Goal: Task Accomplishment & Management: Complete application form

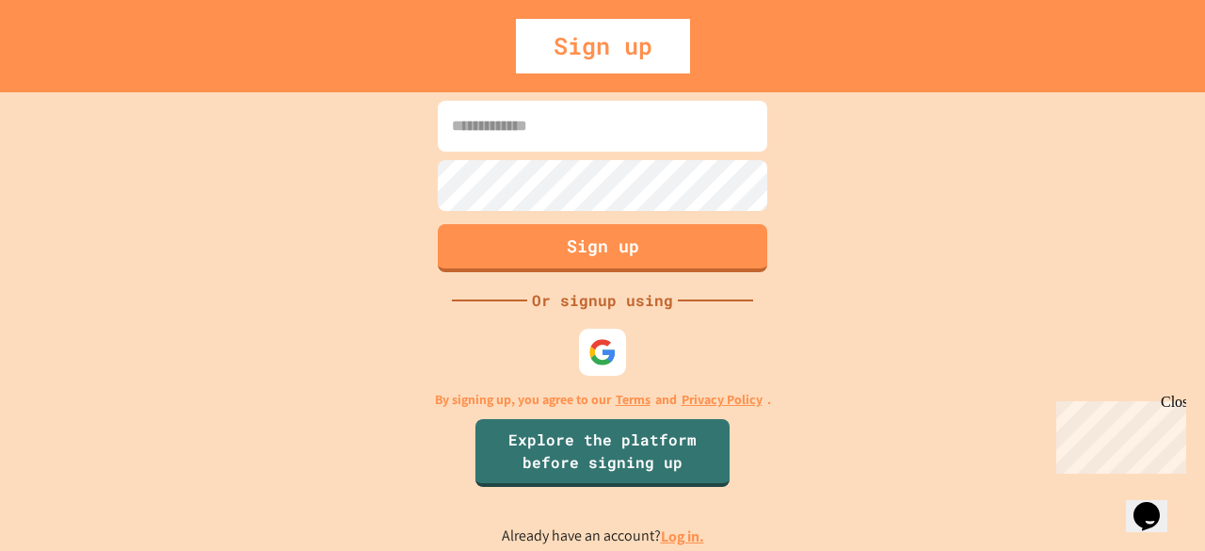
click at [588, 124] on input at bounding box center [603, 126] width 330 height 51
click at [615, 337] on img at bounding box center [603, 351] width 31 height 31
click at [676, 253] on button "Sign up" at bounding box center [603, 245] width 336 height 49
click at [803, 314] on div "Sign up Or signup using By signing up, you agree to our Terms and Privacy Polic…" at bounding box center [602, 321] width 1205 height 459
click at [615, 25] on div "Sign up" at bounding box center [603, 46] width 174 height 55
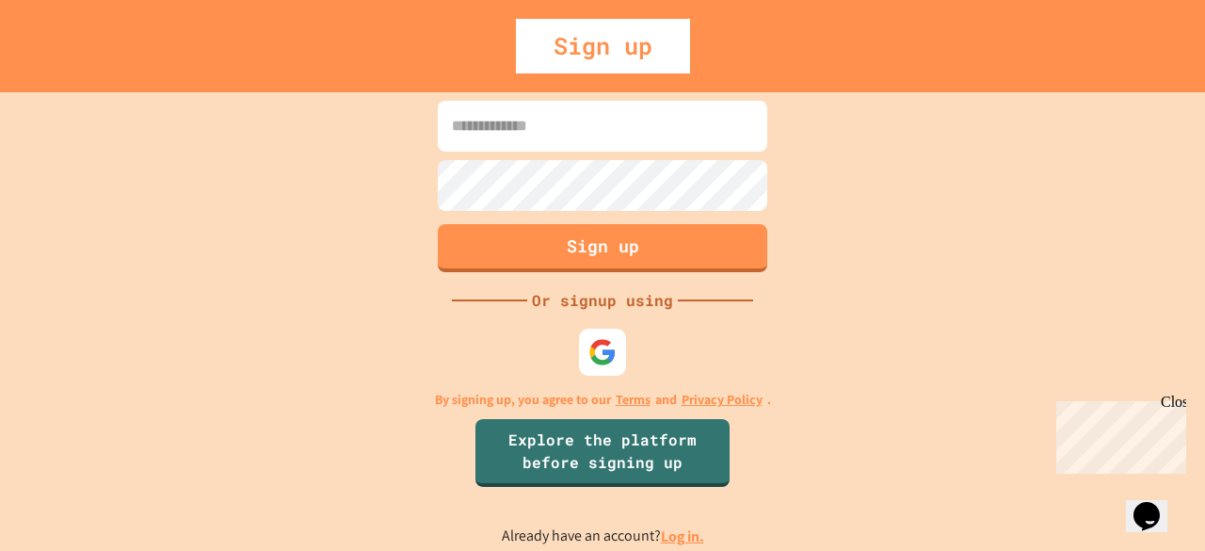
click at [544, 39] on div "Sign up" at bounding box center [603, 46] width 174 height 55
click at [807, 160] on div "Sign up Or signup using By signing up, you agree to our Terms and Privacy Polic…" at bounding box center [602, 321] width 1205 height 459
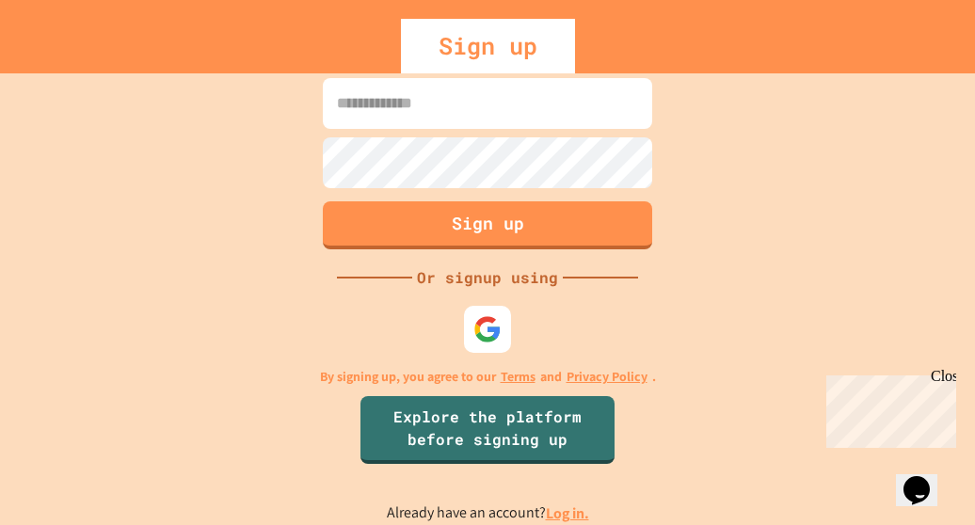
drag, startPoint x: 845, startPoint y: 170, endPoint x: 1049, endPoint y: 127, distance: 208.9
click at [975, 127] on html "We are updating our servers at 7PM EST [DATE]. [PERSON_NAME] should continue to…" at bounding box center [487, 262] width 975 height 525
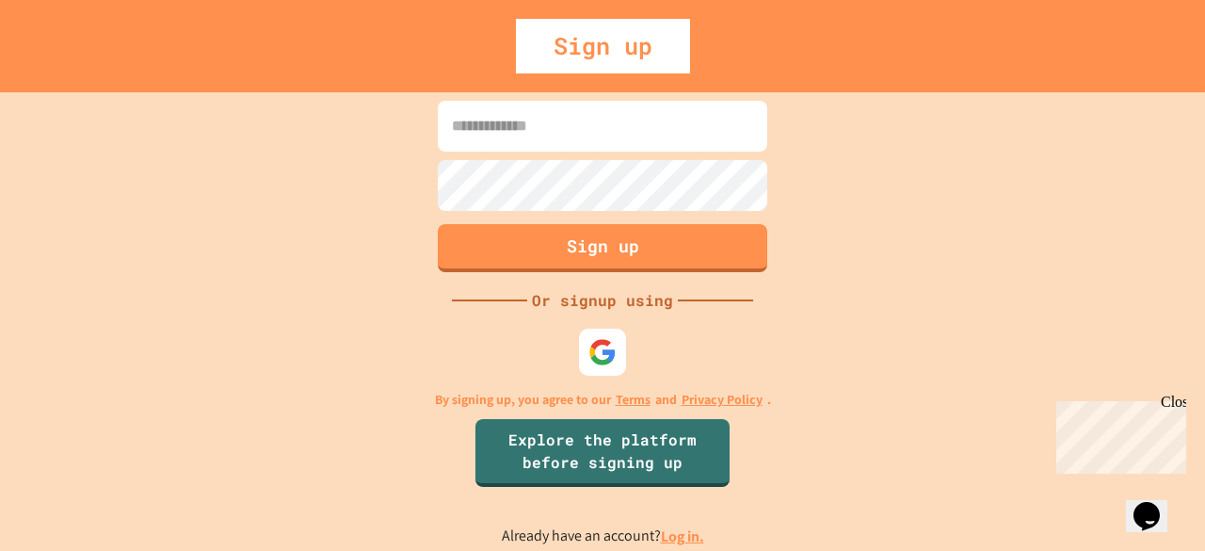
click at [574, 123] on input at bounding box center [603, 126] width 330 height 51
type input "**********"
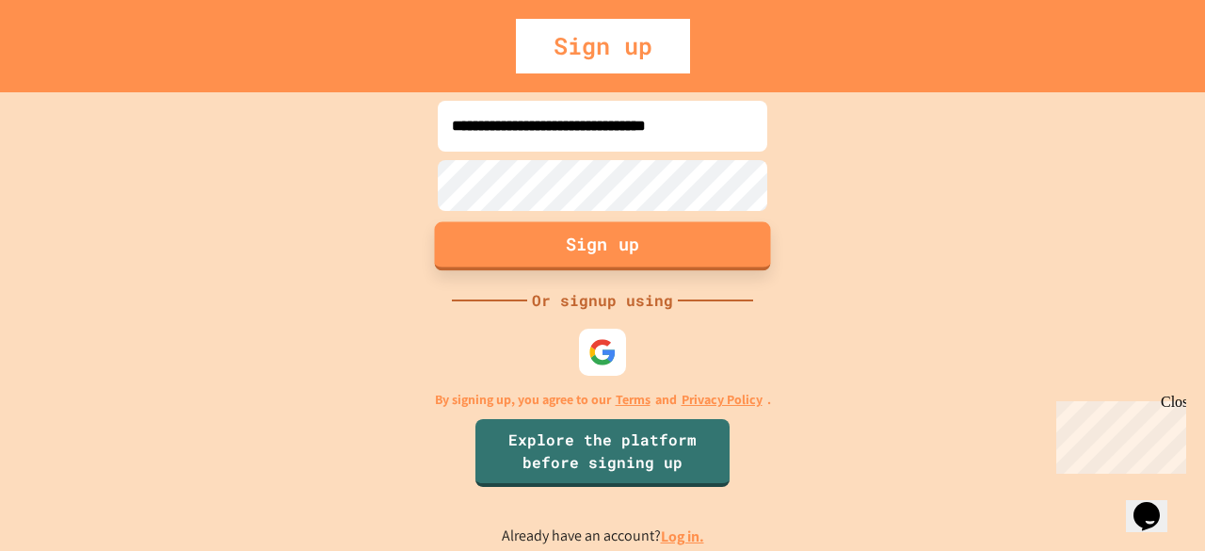
click at [574, 229] on button "Sign up" at bounding box center [603, 245] width 336 height 49
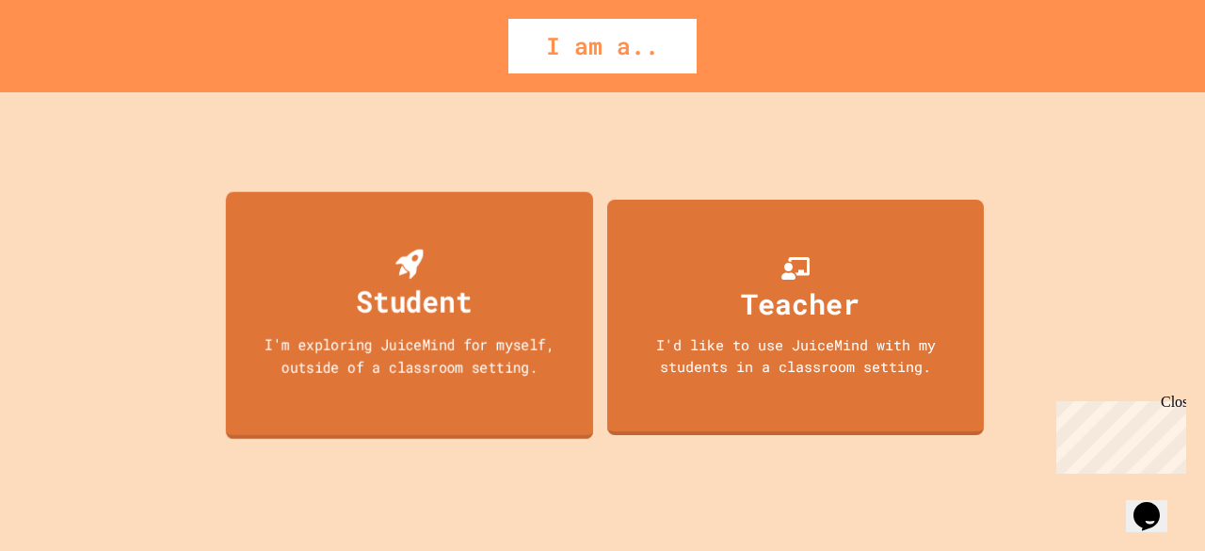
click at [390, 261] on div "Student" at bounding box center [409, 286] width 125 height 74
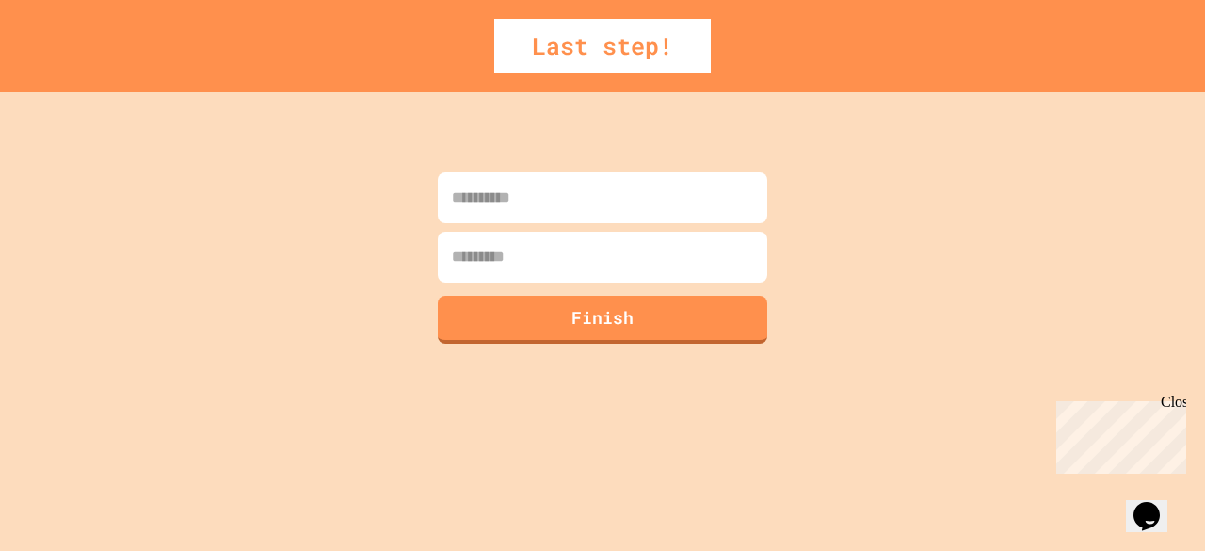
click at [601, 190] on input at bounding box center [603, 197] width 330 height 51
type input "******"
click at [540, 287] on form "****** Finish" at bounding box center [602, 258] width 339 height 181
click at [530, 257] on input at bounding box center [603, 257] width 330 height 51
type input "*******"
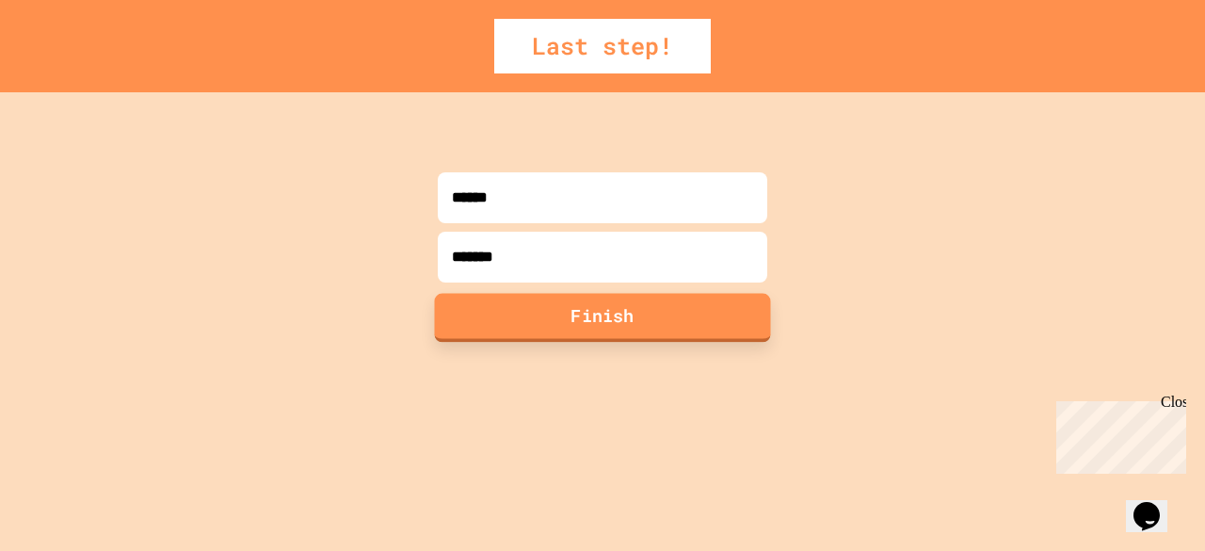
click at [563, 323] on button "Finish" at bounding box center [603, 317] width 336 height 49
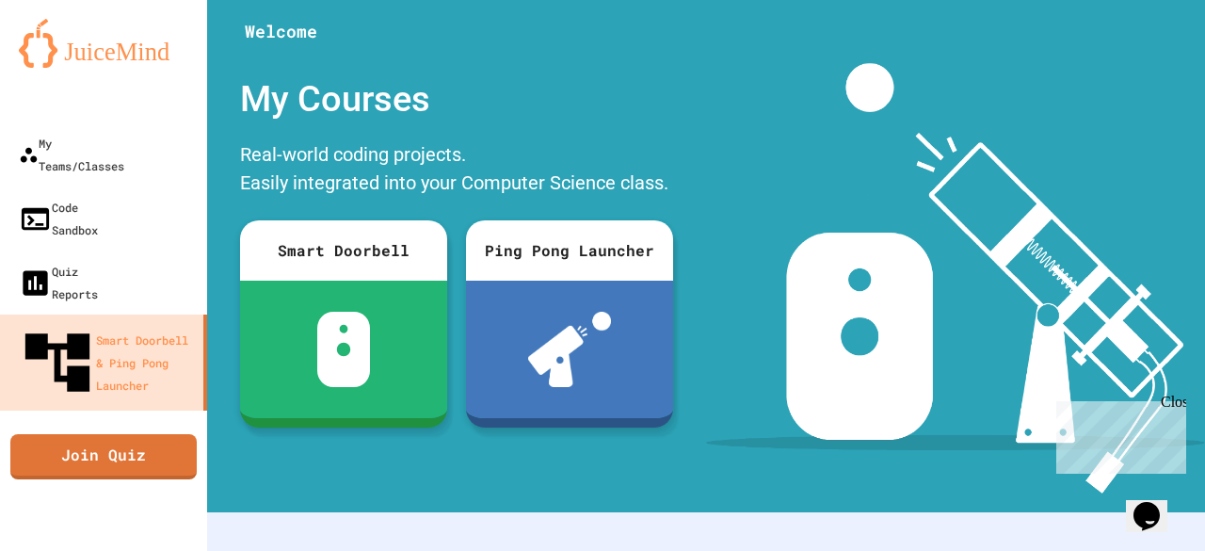
click at [1149, 46] on icon "My Account" at bounding box center [1149, 46] width 0 height 0
click at [808, 550] on div at bounding box center [602, 551] width 1205 height 0
